Goal: Task Accomplishment & Management: Use online tool/utility

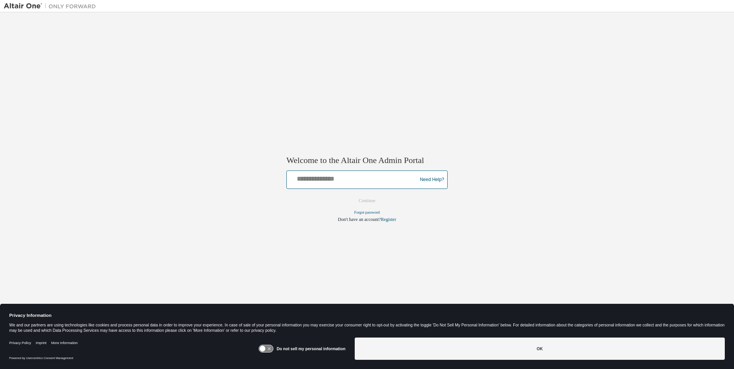
click at [353, 178] on input "text" at bounding box center [353, 178] width 126 height 11
type input "**********"
click at [367, 201] on button "Continue" at bounding box center [367, 201] width 33 height 12
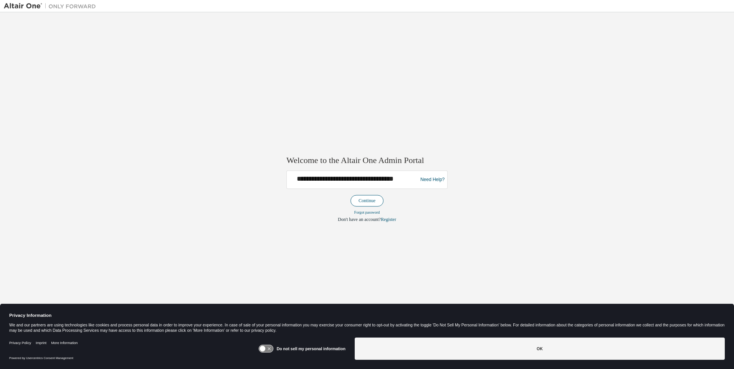
scroll to position [0, 0]
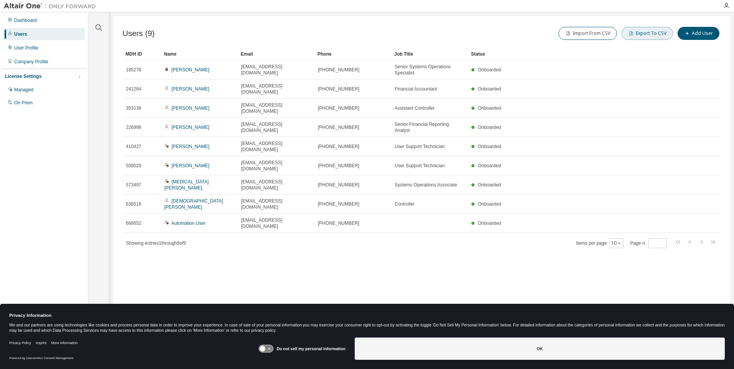
click at [649, 33] on button "Export To CSV" at bounding box center [647, 33] width 51 height 13
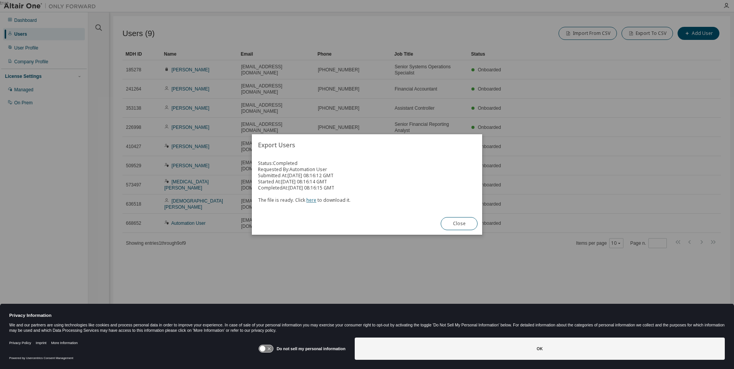
click at [310, 200] on link "here" at bounding box center [311, 200] width 10 height 7
click at [459, 224] on button "Close" at bounding box center [459, 223] width 37 height 13
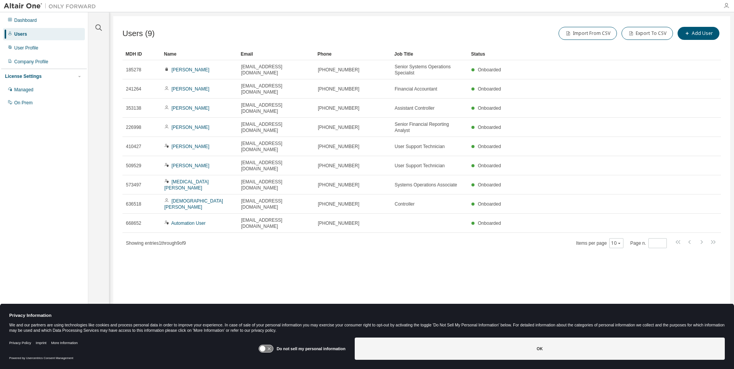
click at [726, 6] on icon "button" at bounding box center [726, 6] width 6 height 6
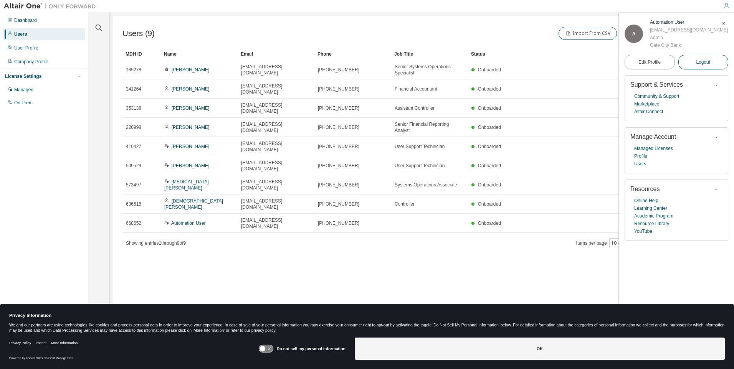
click at [703, 66] on span "Logout" at bounding box center [703, 62] width 14 height 8
